Goal: Task Accomplishment & Management: Use online tool/utility

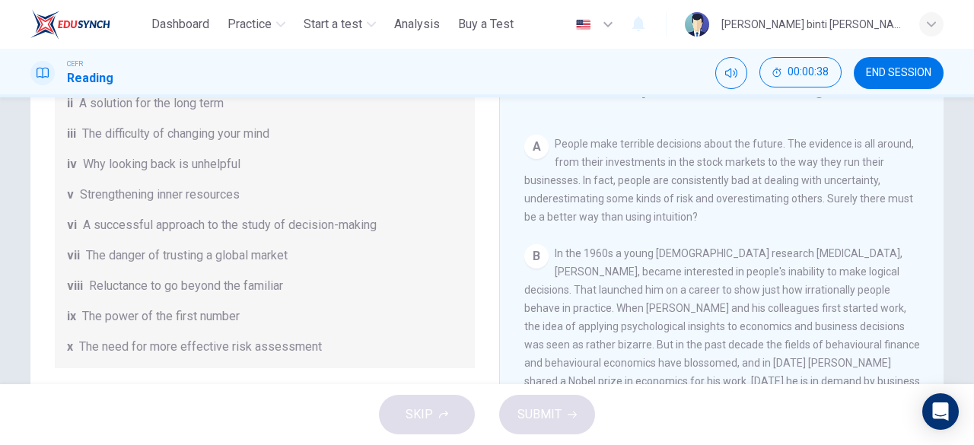
scroll to position [292, 0]
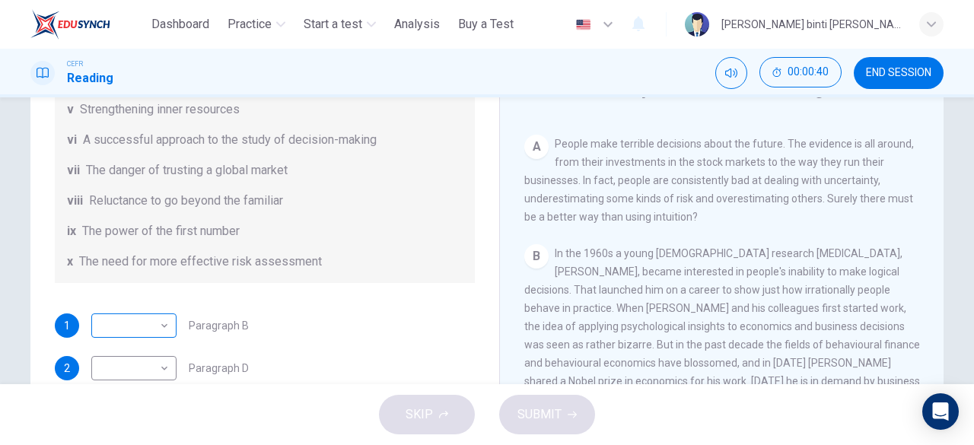
click at [158, 323] on body "This site uses cookies, as explained in our Privacy Policy . If you agree to th…" at bounding box center [487, 222] width 974 height 445
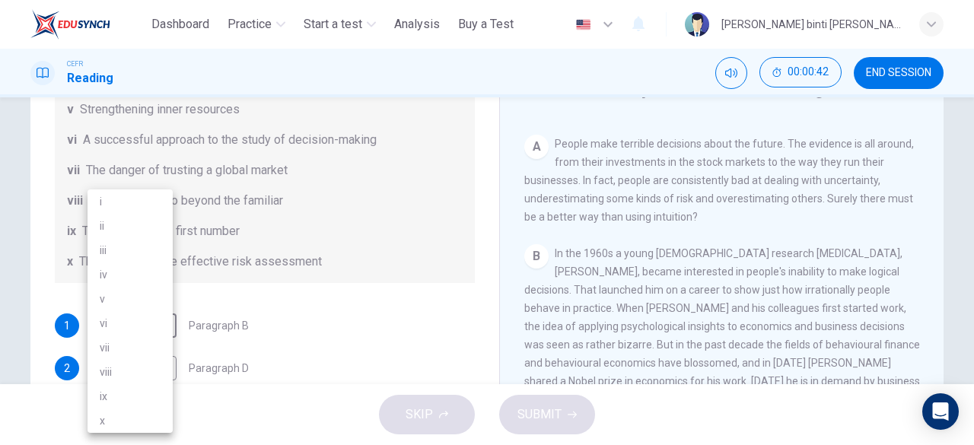
click at [154, 348] on li "vii" at bounding box center [129, 347] width 85 height 24
type input "***"
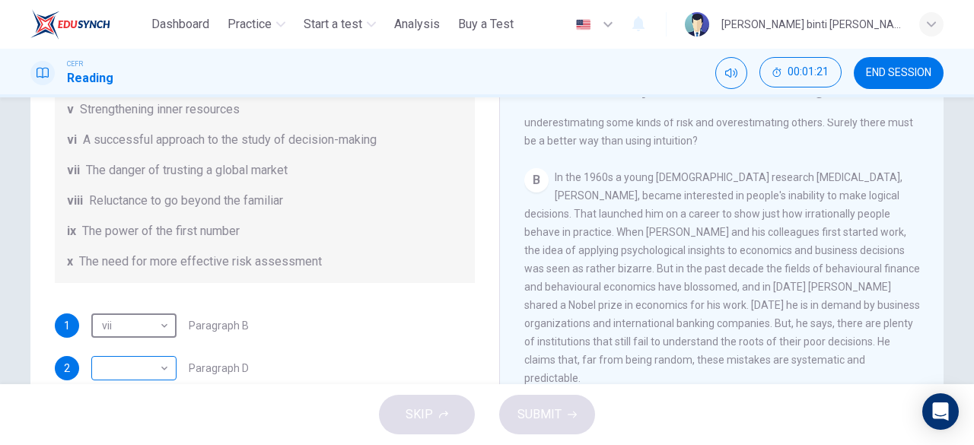
scroll to position [81, 0]
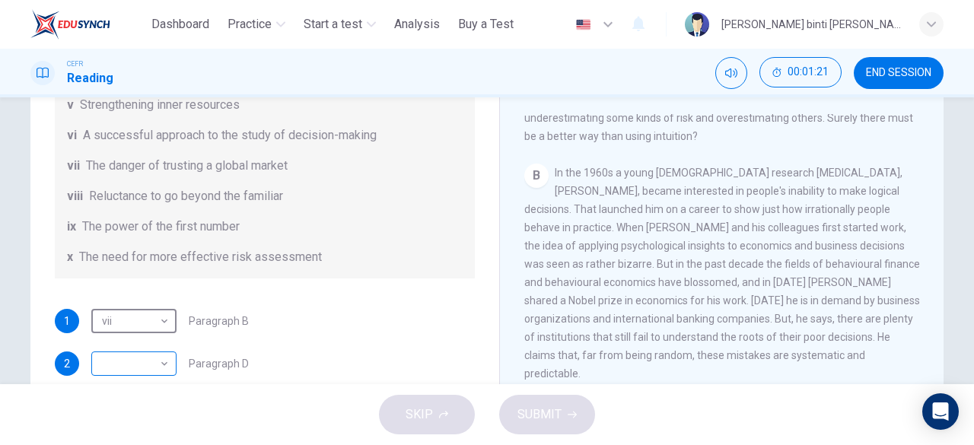
click at [143, 372] on body "This site uses cookies, as explained in our Privacy Policy . If you agree to th…" at bounding box center [487, 222] width 974 height 445
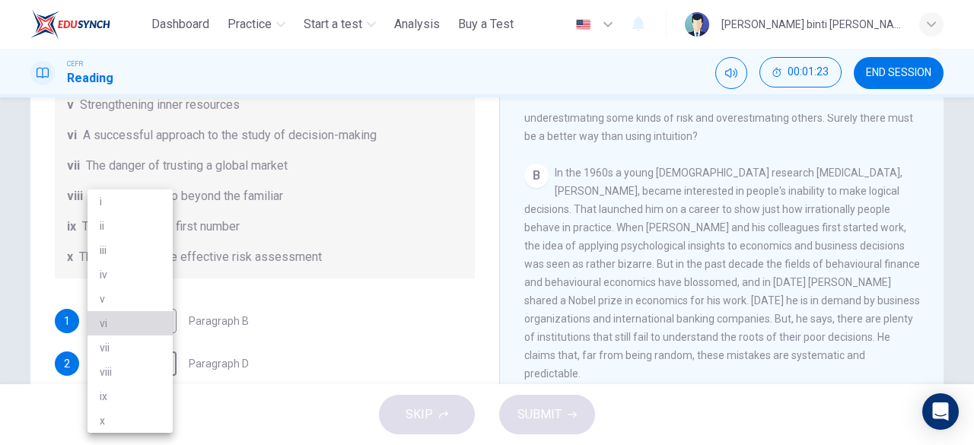
click at [157, 322] on li "vi" at bounding box center [129, 323] width 85 height 24
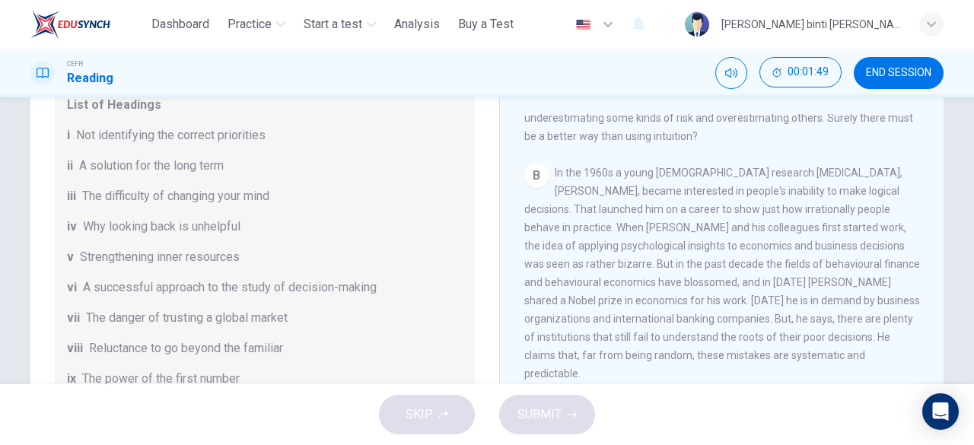
scroll to position [292, 0]
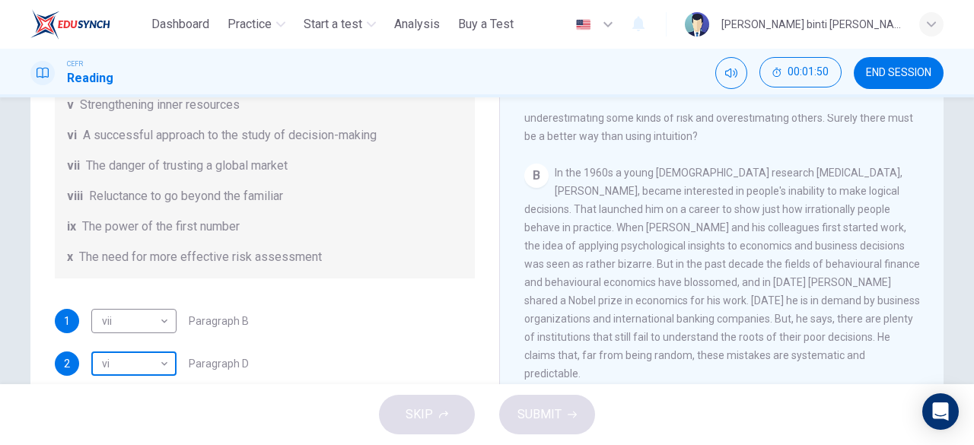
click at [164, 354] on body "This site uses cookies, as explained in our Privacy Policy . If you agree to th…" at bounding box center [487, 222] width 974 height 445
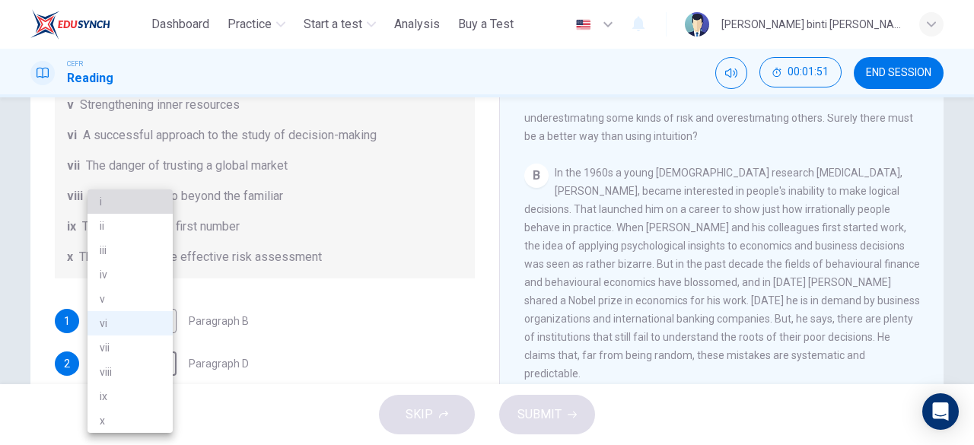
click at [157, 202] on li "i" at bounding box center [129, 201] width 85 height 24
type input "*"
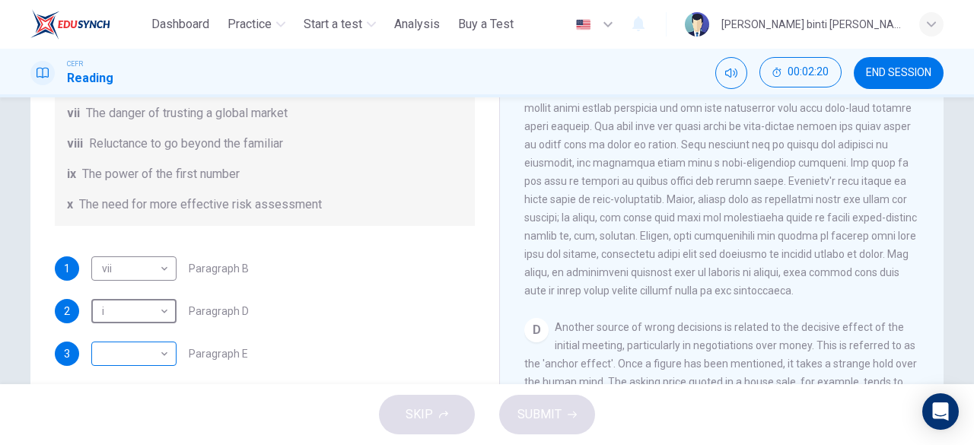
scroll to position [157, 0]
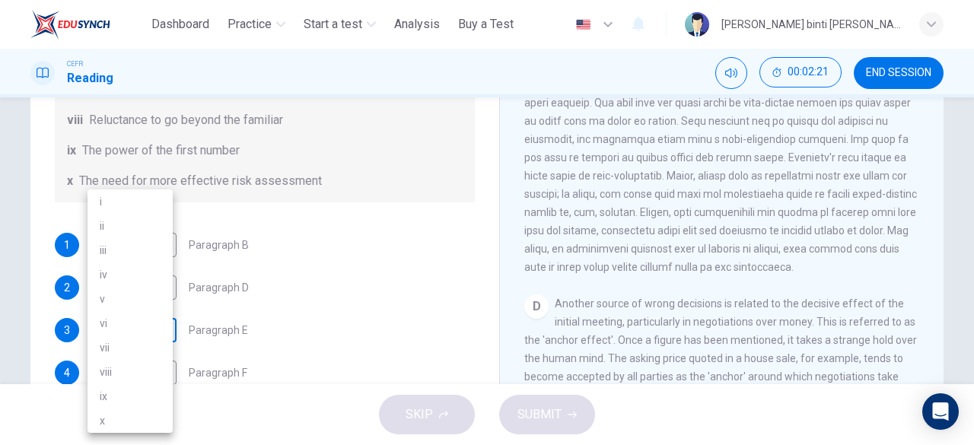
click at [152, 326] on body "This site uses cookies, as explained in our Privacy Policy . If you agree to th…" at bounding box center [487, 222] width 974 height 445
click at [145, 253] on li "iii" at bounding box center [129, 250] width 85 height 24
type input "***"
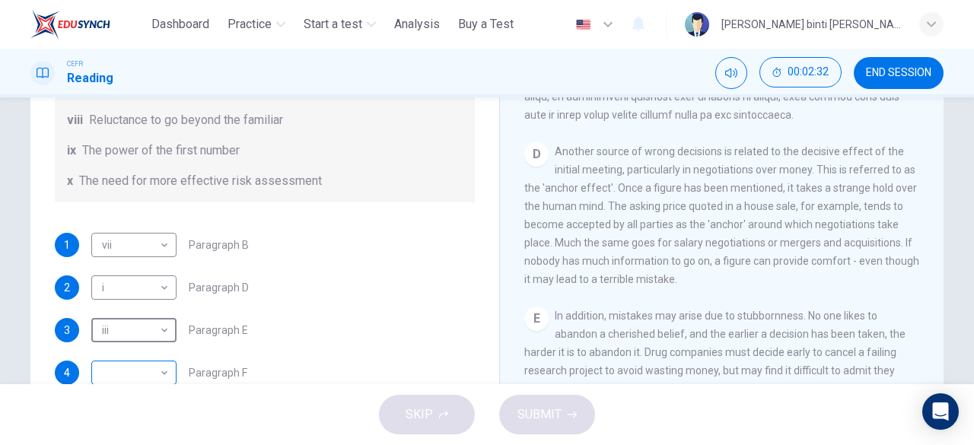
scroll to position [166, 0]
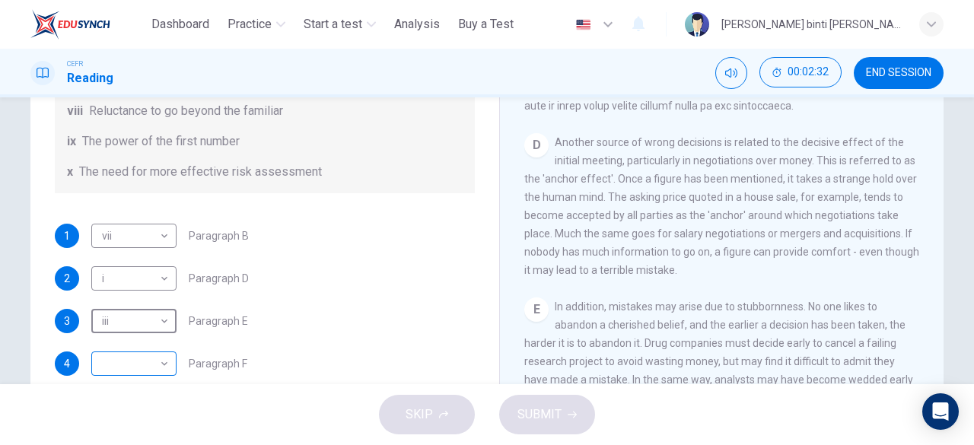
click at [159, 364] on body "This site uses cookies, as explained in our Privacy Policy . If you agree to th…" at bounding box center [487, 222] width 974 height 445
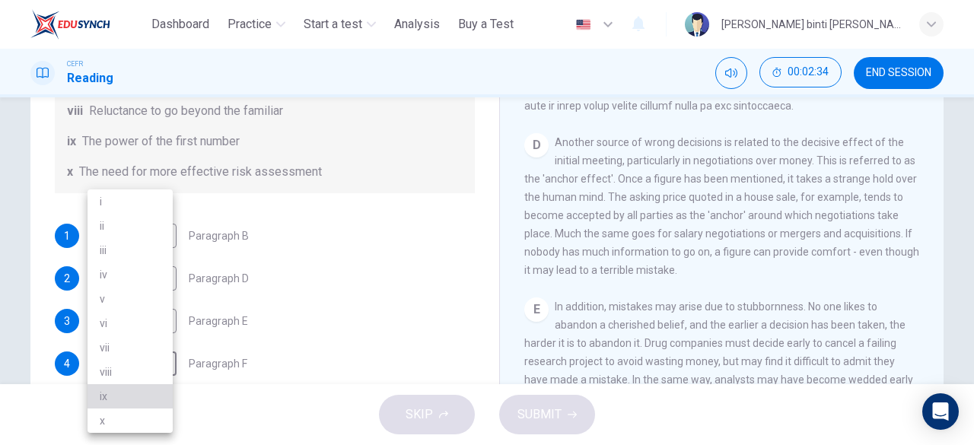
click at [164, 399] on li "ix" at bounding box center [129, 396] width 85 height 24
type input "**"
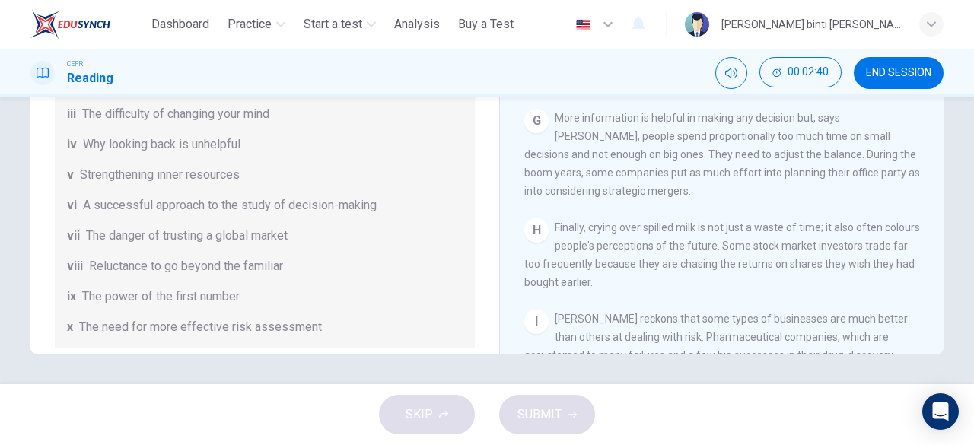
scroll to position [292, 0]
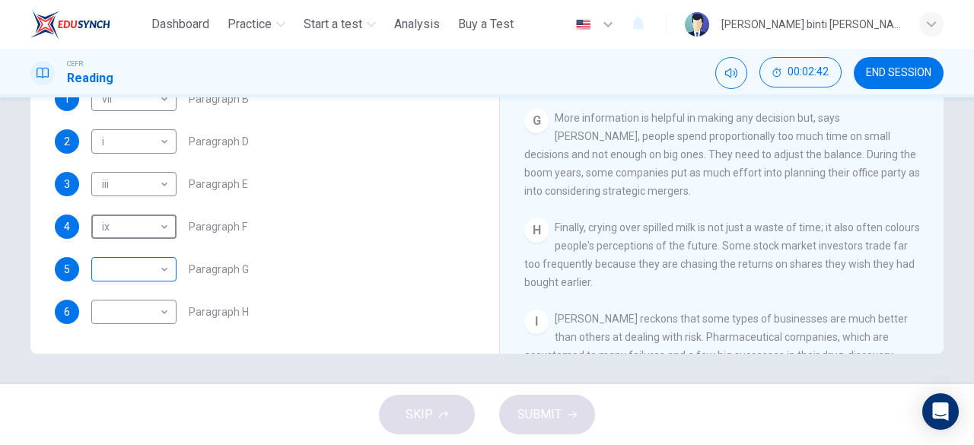
click at [158, 256] on body "This site uses cookies, as explained in our Privacy Policy . If you agree to th…" at bounding box center [487, 222] width 974 height 445
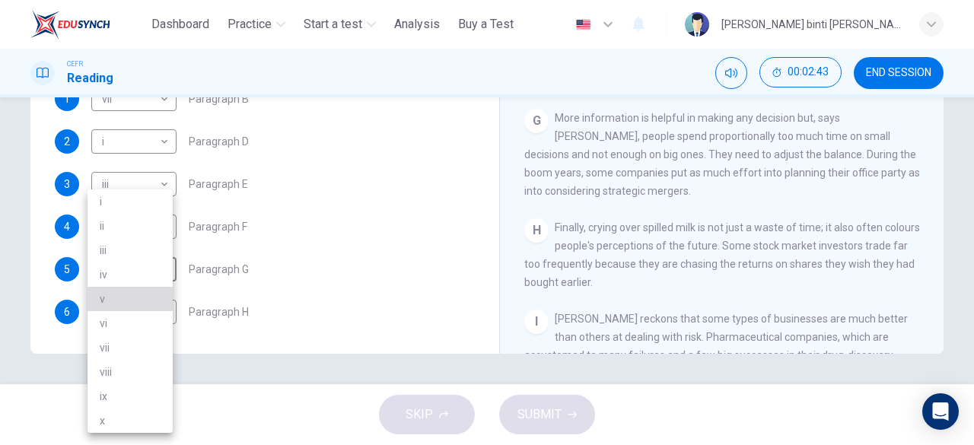
click at [131, 300] on li "v" at bounding box center [129, 299] width 85 height 24
type input "*"
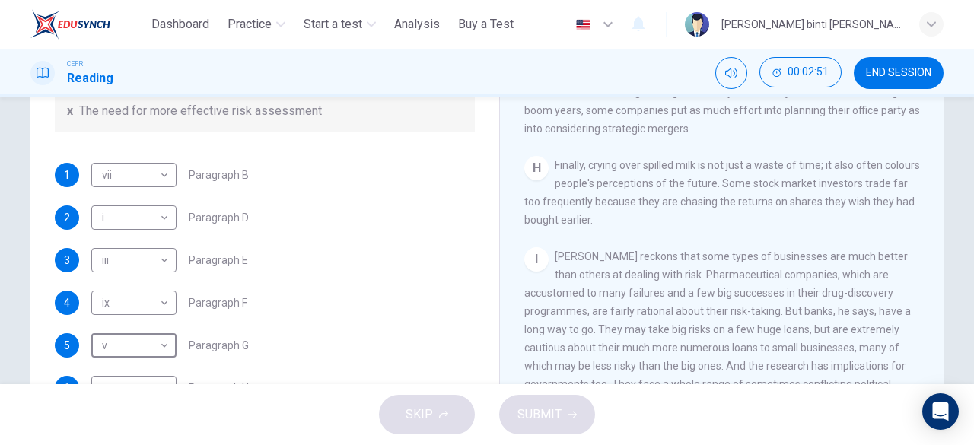
scroll to position [303, 0]
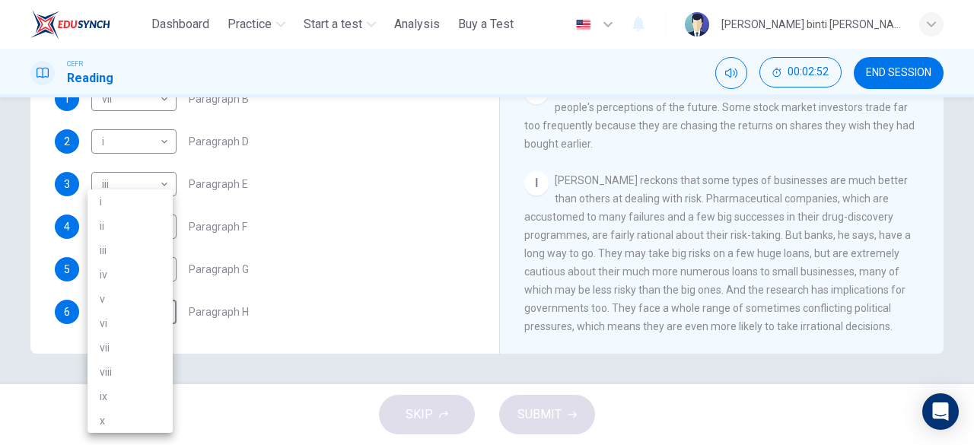
click at [145, 316] on body "This site uses cookies, as explained in our Privacy Policy . If you agree to th…" at bounding box center [487, 222] width 974 height 445
click at [159, 412] on li "x" at bounding box center [129, 420] width 85 height 24
type input "*"
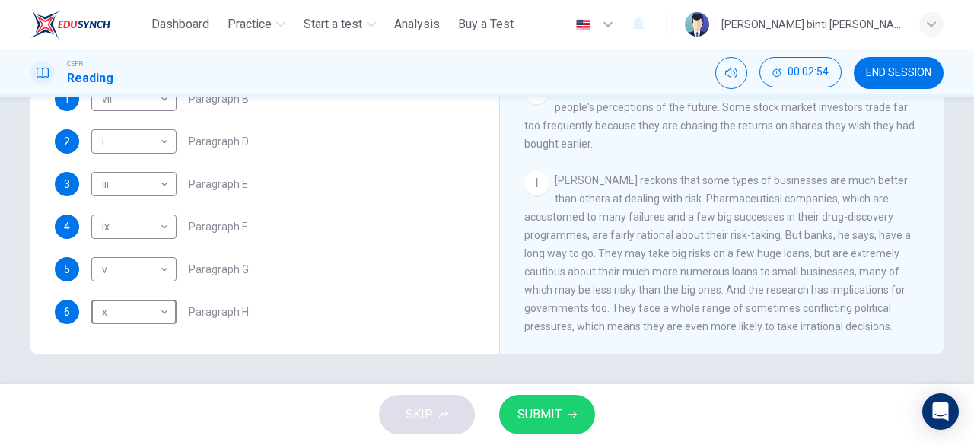
click at [531, 414] on span "SUBMIT" at bounding box center [539, 414] width 44 height 21
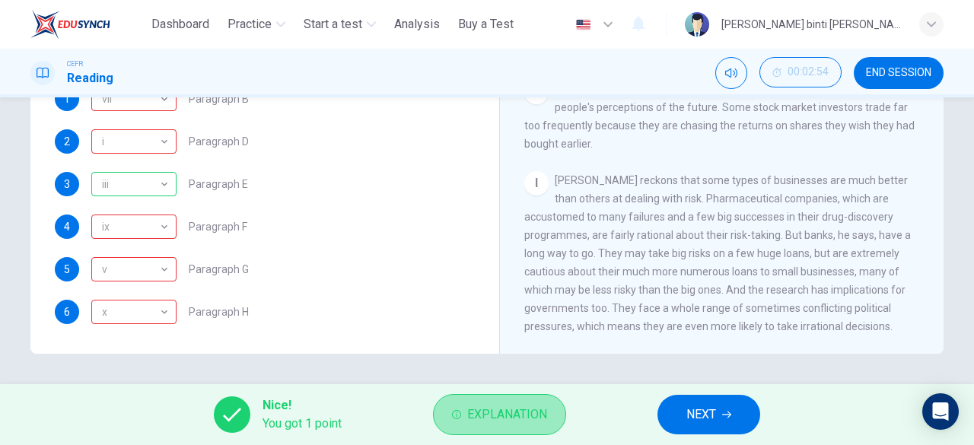
click at [559, 416] on button "Explanation" at bounding box center [499, 414] width 133 height 41
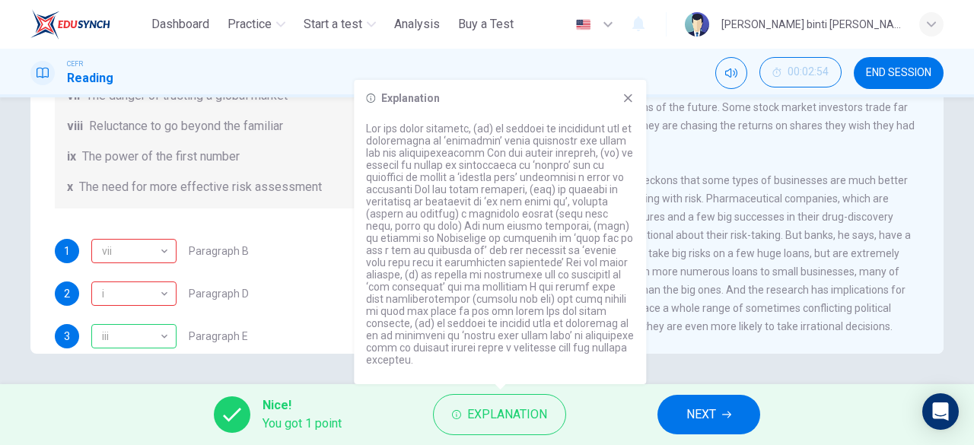
scroll to position [292, 0]
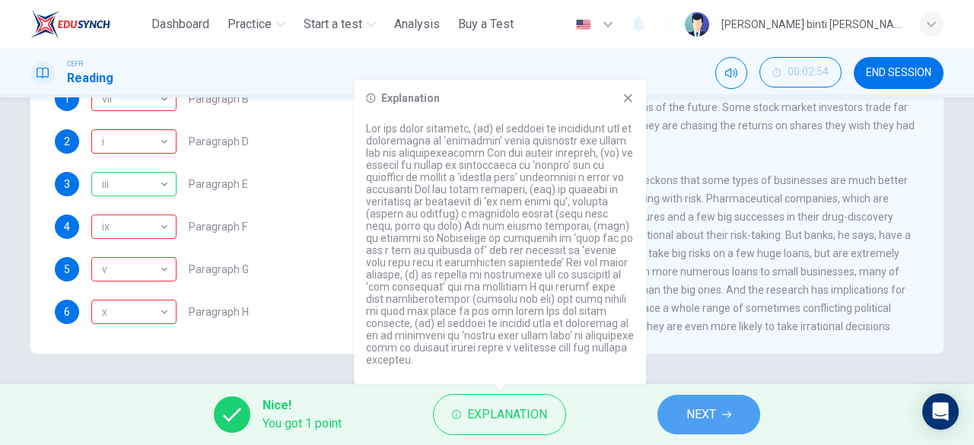
click at [679, 408] on button "NEXT" at bounding box center [708, 415] width 103 height 40
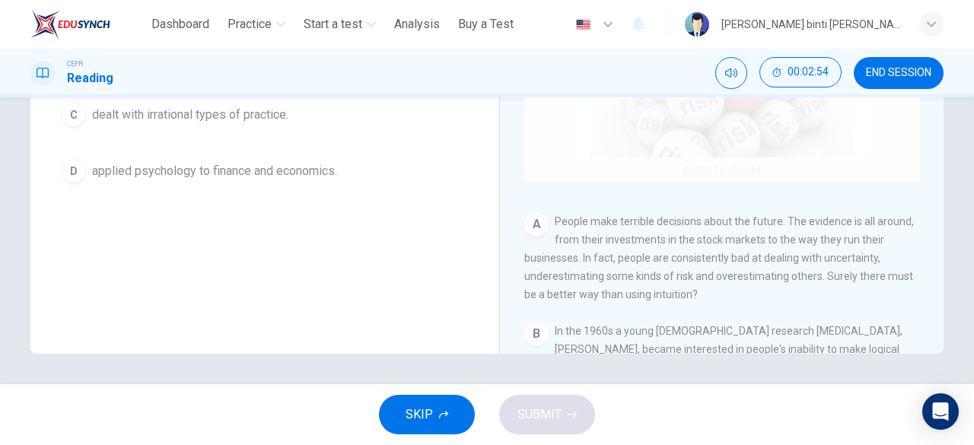
scroll to position [75, 0]
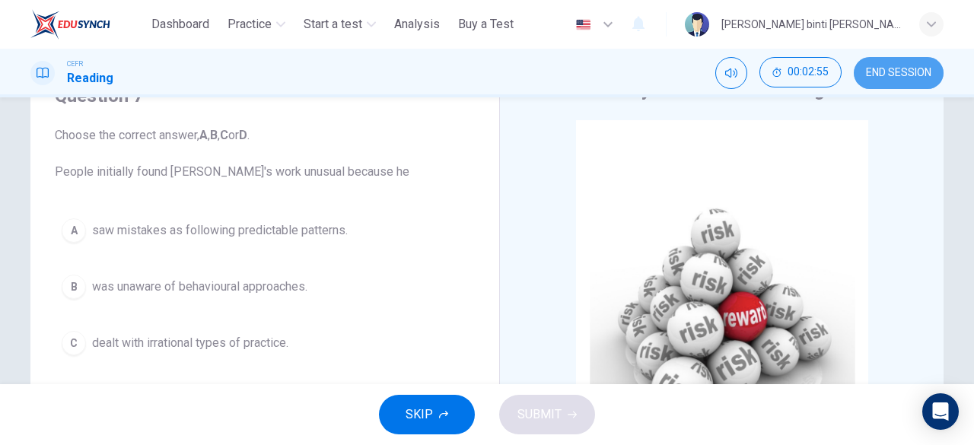
click at [879, 75] on span "END SESSION" at bounding box center [898, 73] width 65 height 12
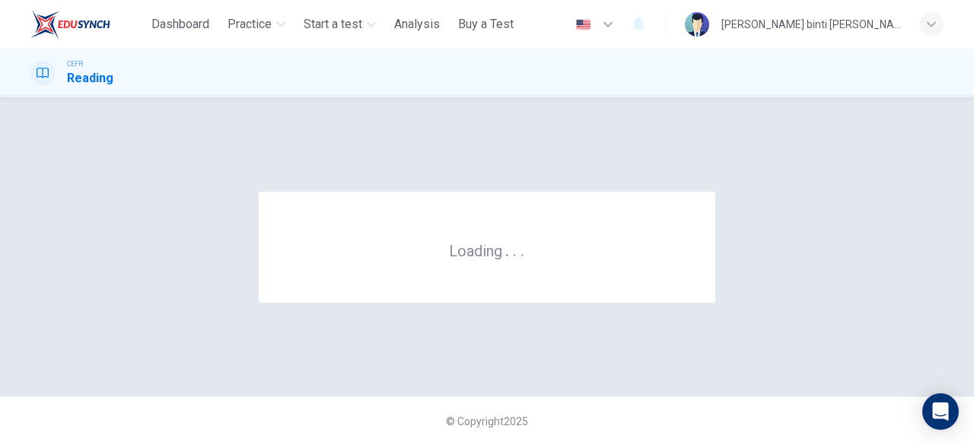
scroll to position [0, 0]
